Goal: Task Accomplishment & Management: Manage account settings

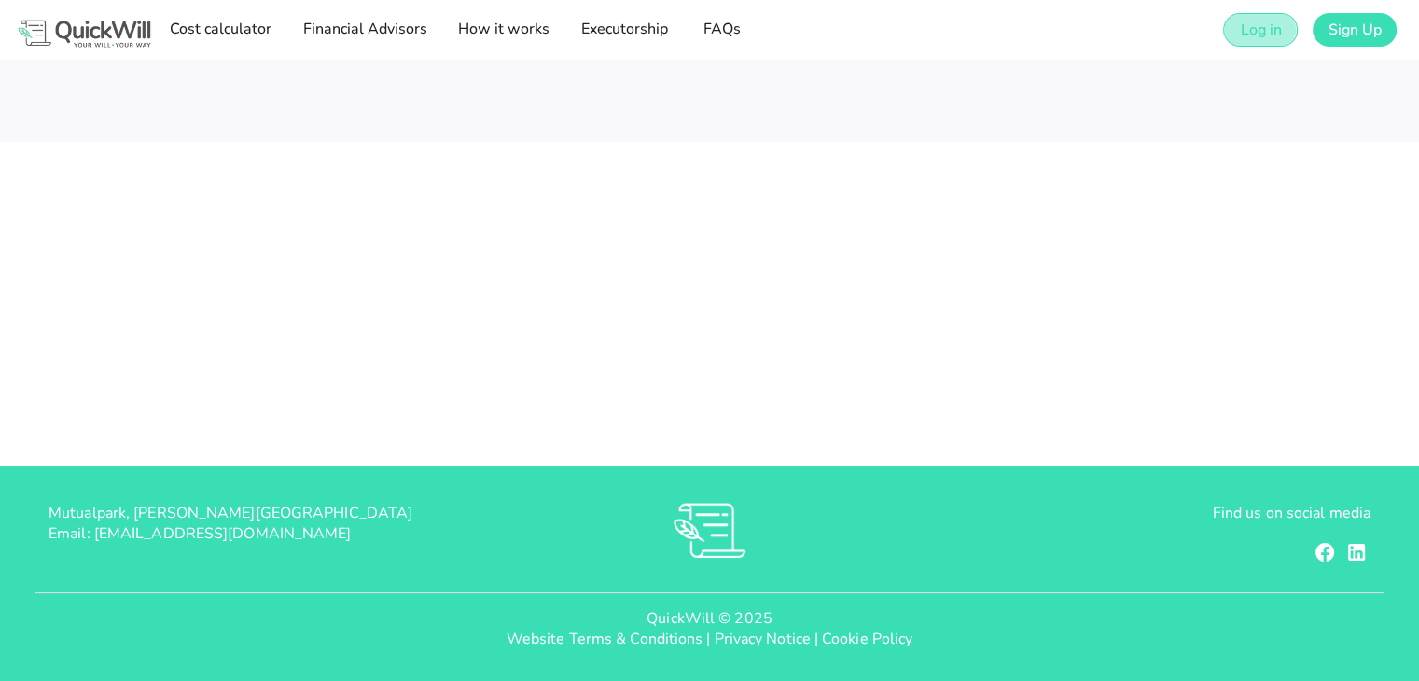
click at [1251, 34] on span "Log in" at bounding box center [1260, 30] width 42 height 21
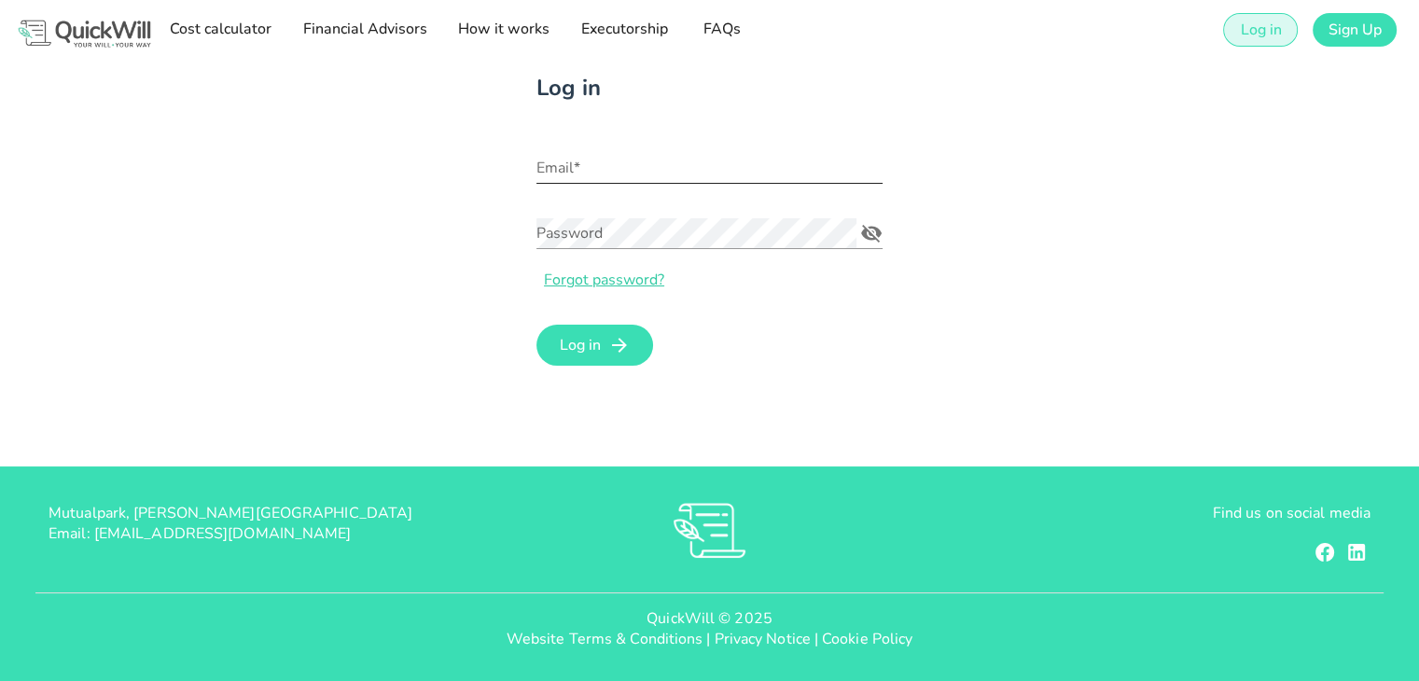
click at [606, 171] on input "Email*" at bounding box center [710, 168] width 346 height 30
type input "[EMAIL_ADDRESS][DOMAIN_NAME]"
click at [537, 325] on button "Log in" at bounding box center [595, 345] width 117 height 41
